Goal: Navigation & Orientation: Go to known website

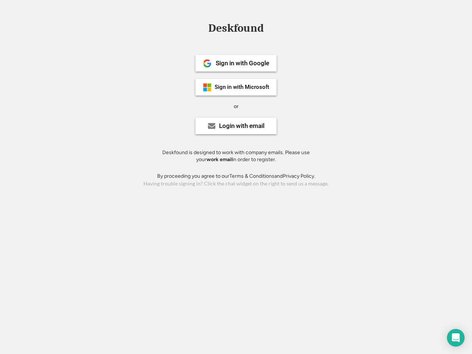
click at [236, 105] on div "or" at bounding box center [236, 106] width 5 height 7
click at [236, 30] on div "Deskfound" at bounding box center [236, 27] width 63 height 11
click at [202, 28] on div "Deskfound" at bounding box center [236, 29] width 472 height 14
click at [236, 30] on div "Deskfound" at bounding box center [236, 27] width 63 height 11
click at [236, 106] on div "or" at bounding box center [236, 106] width 5 height 7
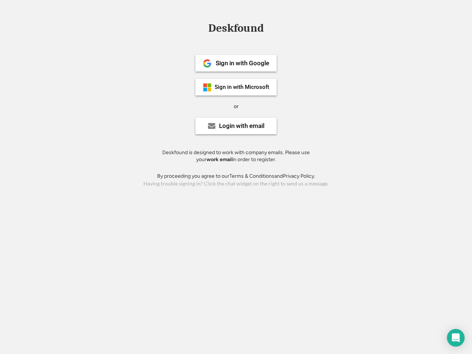
click at [236, 63] on div "Sign in with Google" at bounding box center [242, 63] width 53 height 6
click at [242, 63] on div "Sign in with Google" at bounding box center [242, 63] width 53 height 6
click at [207, 63] on img at bounding box center [207, 63] width 9 height 9
click at [236, 87] on div "Sign in with Microsoft" at bounding box center [242, 87] width 55 height 6
click at [242, 87] on div "Sign in with Microsoft" at bounding box center [242, 87] width 55 height 6
